Goal: Entertainment & Leisure: Consume media (video, audio)

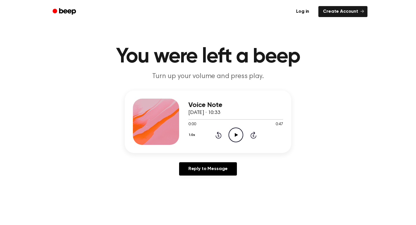
click at [234, 134] on icon "Play Audio" at bounding box center [236, 134] width 15 height 15
drag, startPoint x: 255, startPoint y: 114, endPoint x: 187, endPoint y: 112, distance: 67.9
click at [187, 112] on div "Voice Note [DATE] · 10:33 0:47 0:47 Your browser does not support the [object O…" at bounding box center [208, 121] width 166 height 62
click at [165, 44] on main "You were left a beep Turn up your volume and press play. Voice Note [DATE] · 10…" at bounding box center [208, 178] width 416 height 356
click at [233, 130] on icon "Play Audio" at bounding box center [236, 134] width 15 height 15
